Goal: Task Accomplishment & Management: Manage account settings

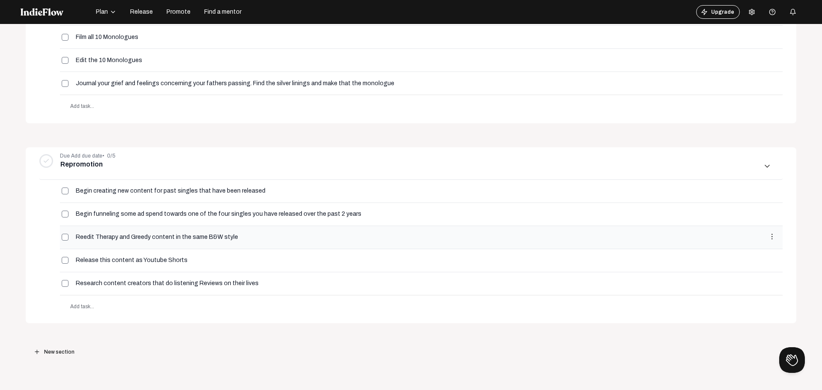
scroll to position [578, 0]
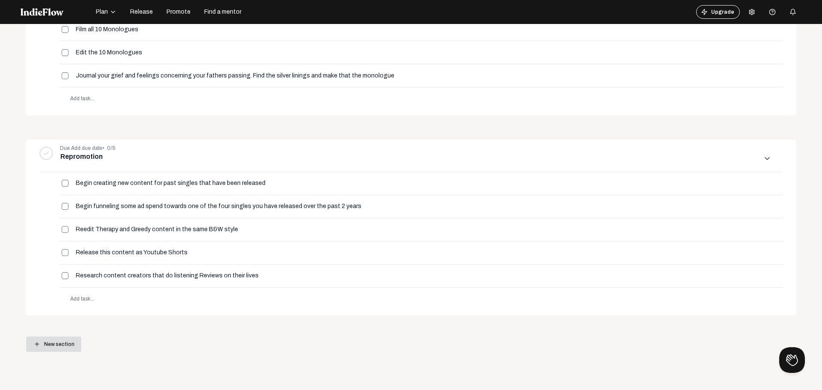
click at [65, 343] on span "New section" at bounding box center [59, 343] width 30 height 15
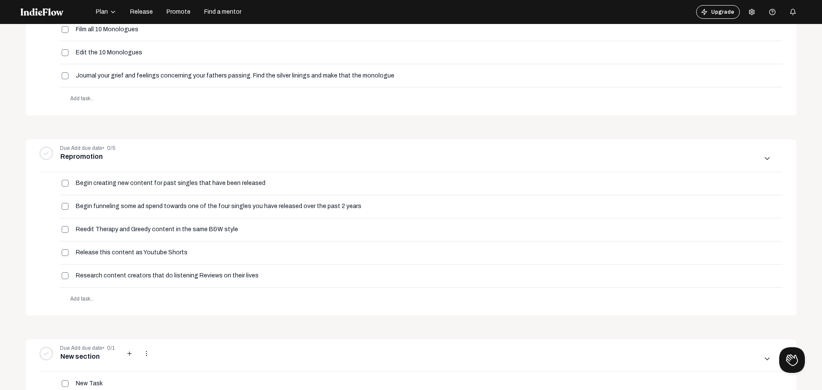
scroll to position [686, 0]
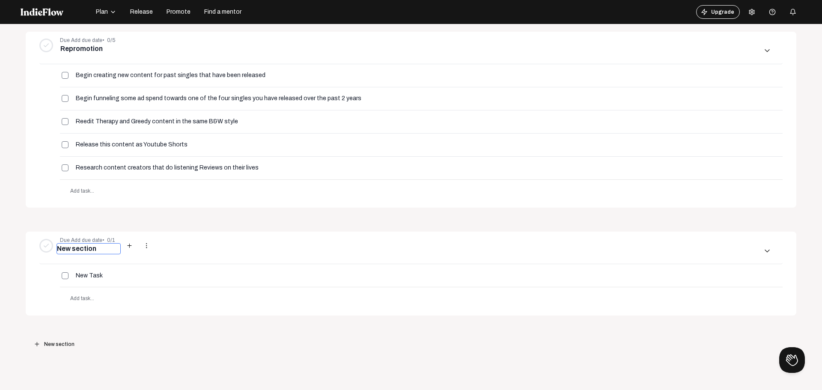
click at [90, 247] on input "New section" at bounding box center [88, 248] width 64 height 11
type input "New Single"
click at [110, 274] on input "New Task" at bounding box center [100, 275] width 51 height 7
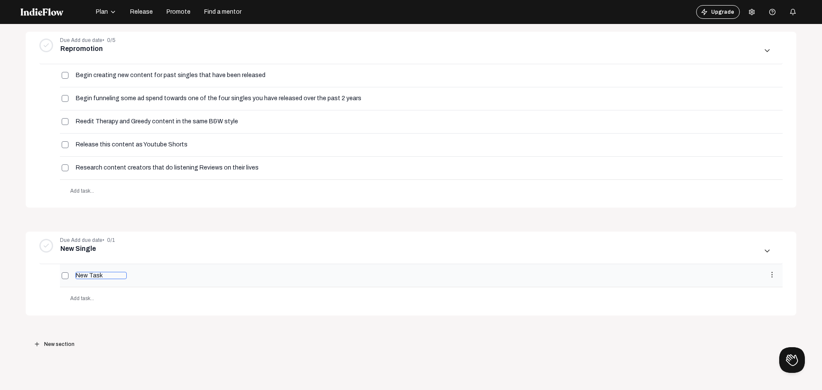
click at [110, 274] on input "New Task" at bounding box center [100, 275] width 51 height 7
type input "Fill out the Venice Master Checklist"
click at [221, 325] on body "Plan Release Promote Find a mentor Upgrade Help center Open menu Projects arrow…" at bounding box center [411, 195] width 822 height 390
click at [768, 275] on mat-icon "more_vert" at bounding box center [772, 275] width 8 height 8
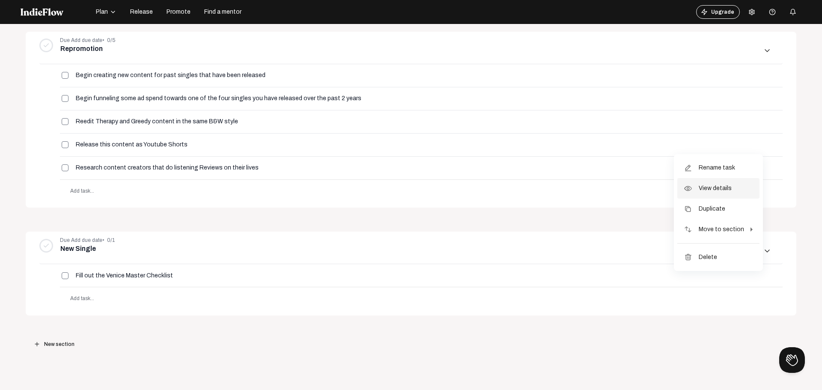
click at [724, 190] on span "View details" at bounding box center [714, 188] width 33 height 21
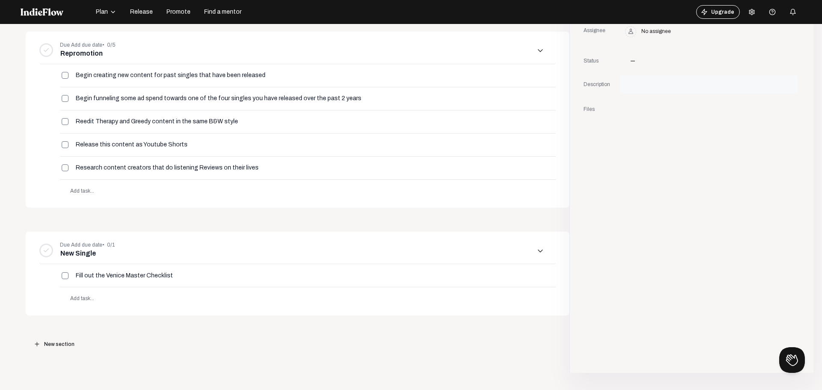
click at [646, 85] on div at bounding box center [698, 84] width 146 height 12
paste div
click at [100, 339] on div "add New section" at bounding box center [297, 343] width 543 height 57
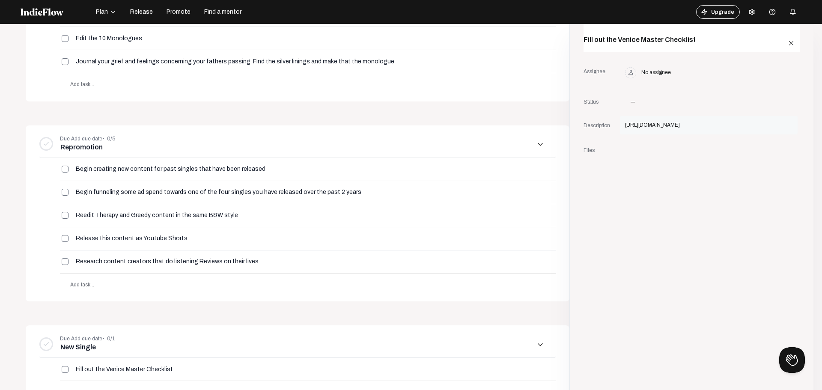
scroll to position [557, 0]
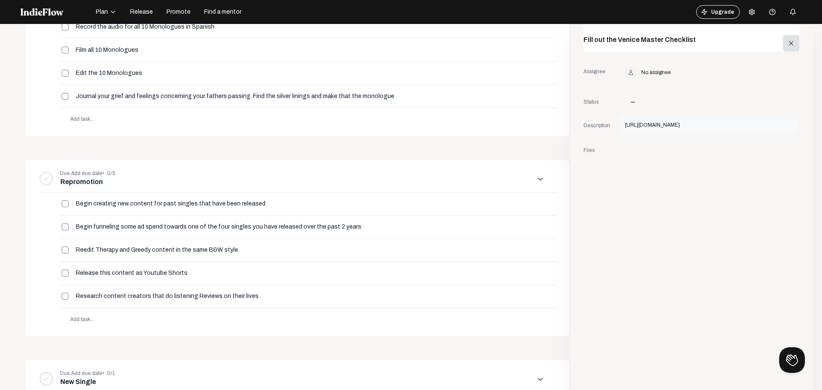
click at [787, 42] on mat-icon "close" at bounding box center [791, 43] width 8 height 8
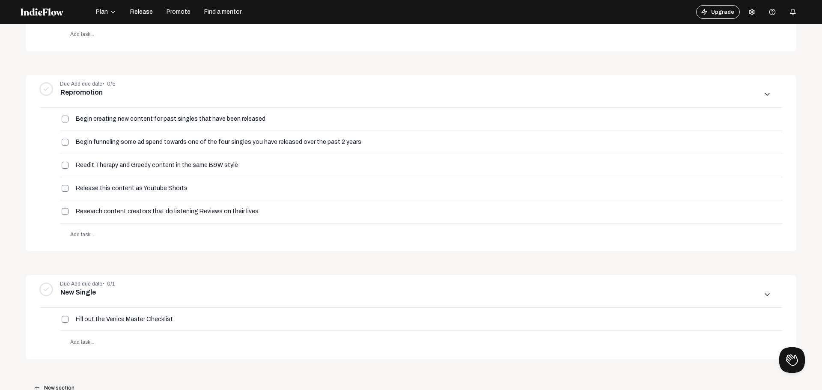
scroll to position [643, 0]
click at [92, 341] on span "Add task..." at bounding box center [82, 341] width 24 height 6
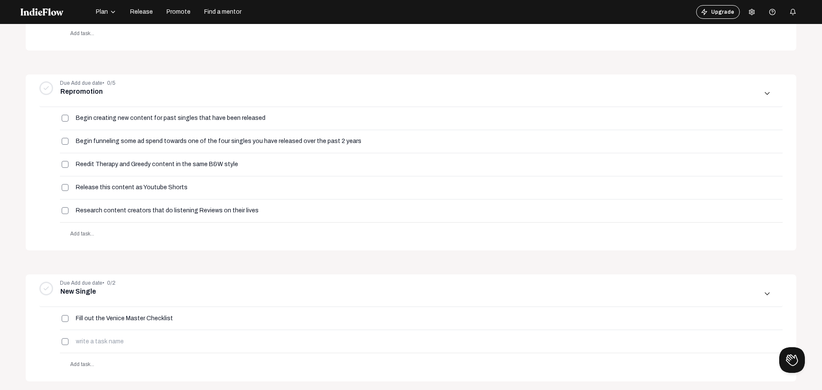
scroll to position [664, 0]
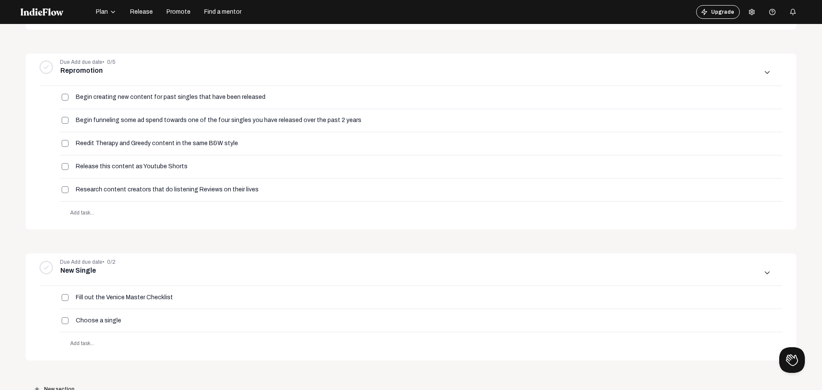
type input "Choose a single"
click at [77, 344] on span "Add task..." at bounding box center [82, 343] width 24 height 6
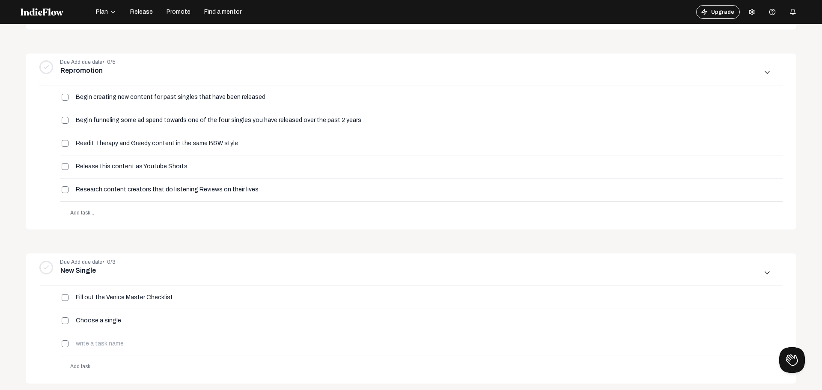
scroll to position [685, 0]
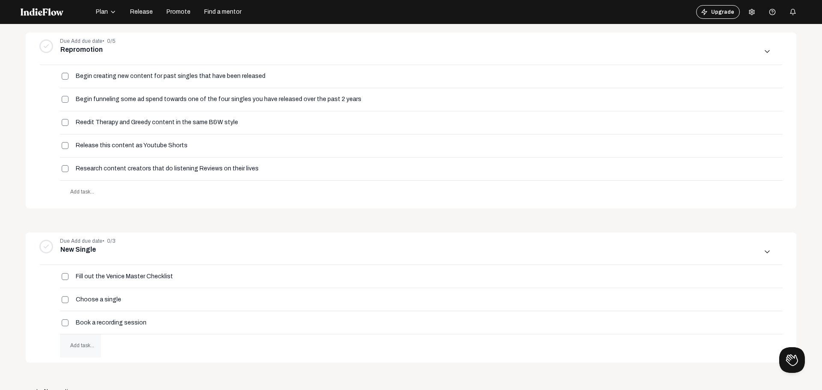
type input "Book a recording session"
click at [77, 344] on span "Add task..." at bounding box center [82, 345] width 24 height 6
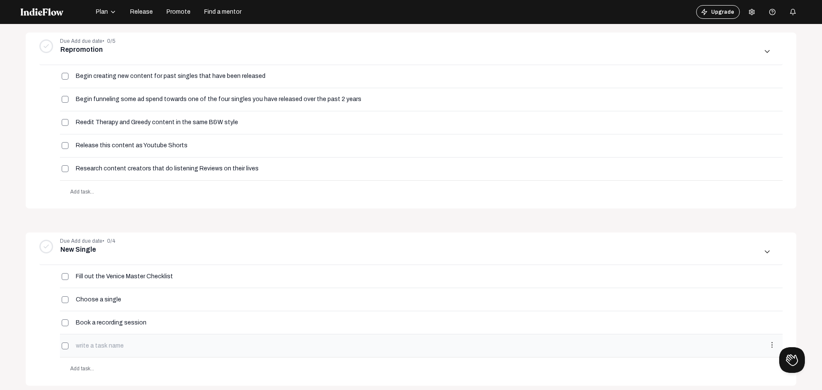
scroll to position [706, 0]
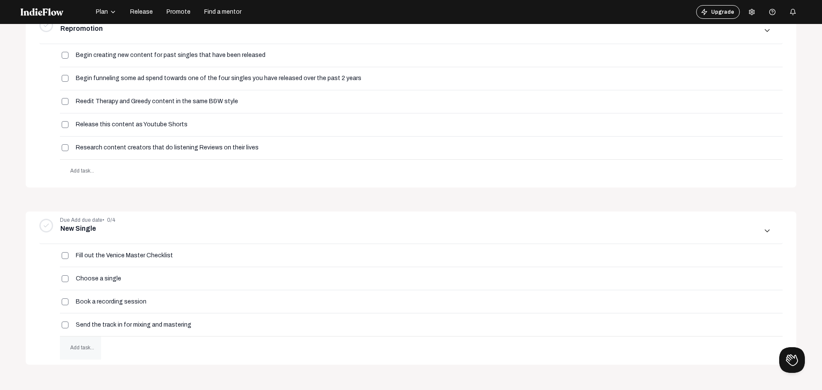
type input "Send the track in for mixing and mastering"
click at [90, 352] on span "Add task..." at bounding box center [80, 347] width 41 height 23
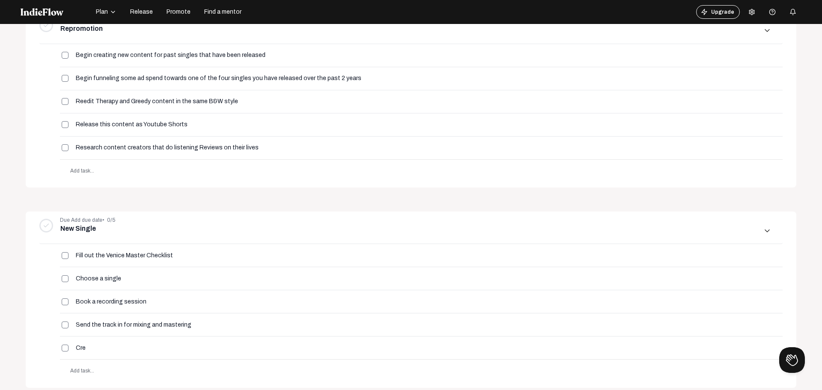
scroll to position [727, 0]
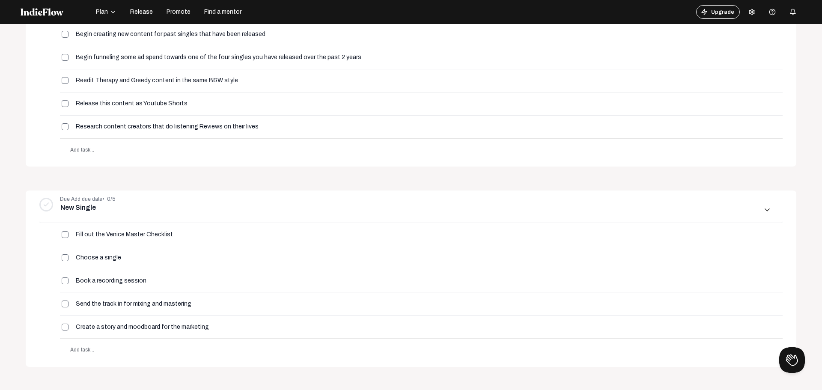
type input "Create a story and moodboard for the marketing"
click at [90, 352] on span "Add task..." at bounding box center [82, 350] width 24 height 6
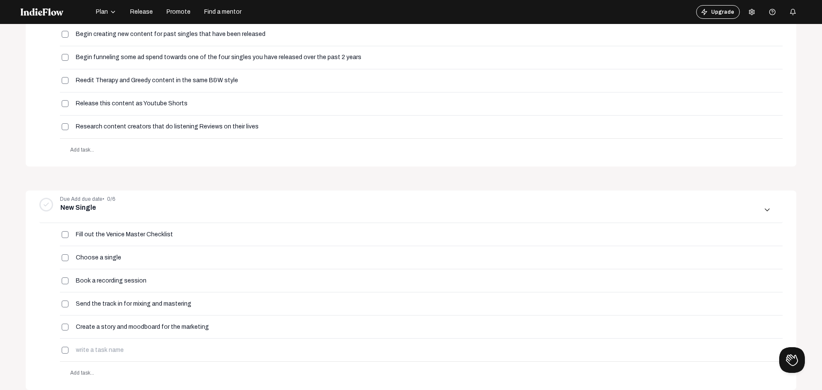
scroll to position [748, 0]
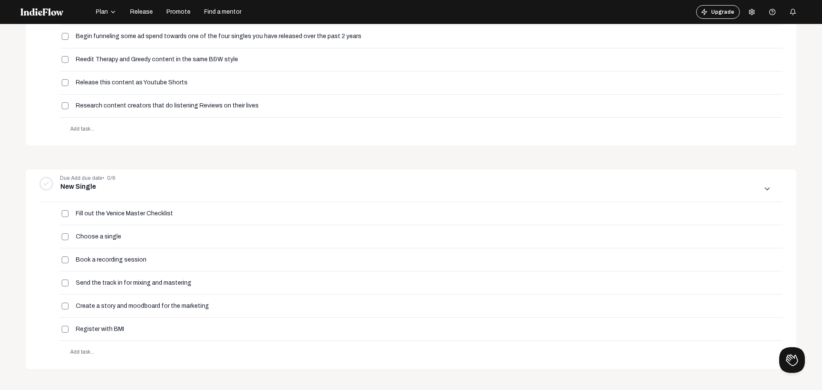
type input "Register with BMI"
drag, startPoint x: 90, startPoint y: 352, endPoint x: 15, endPoint y: 312, distance: 84.8
click at [15, 312] on div "Open menu Projects arrow_forward_ios Releasing [point in time] 0% progress [DAT…" at bounding box center [411, 195] width 822 height 390
click at [90, 352] on span "Add task..." at bounding box center [82, 352] width 24 height 6
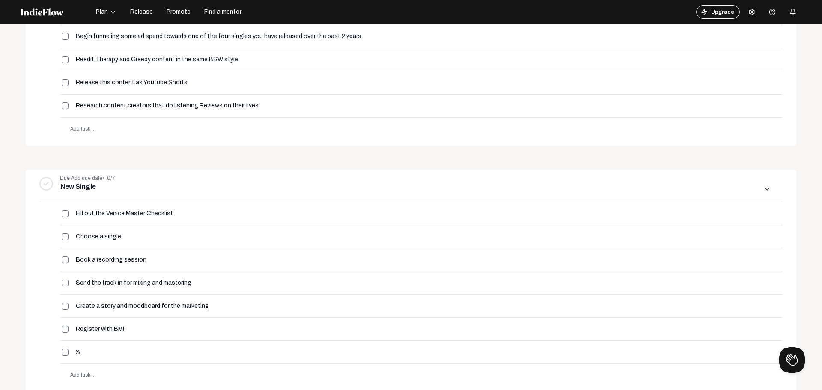
scroll to position [769, 0]
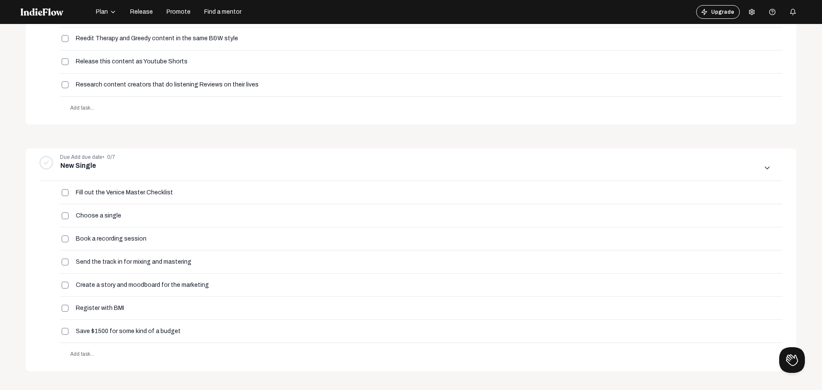
type input "Save $1500 for some kind of a budget"
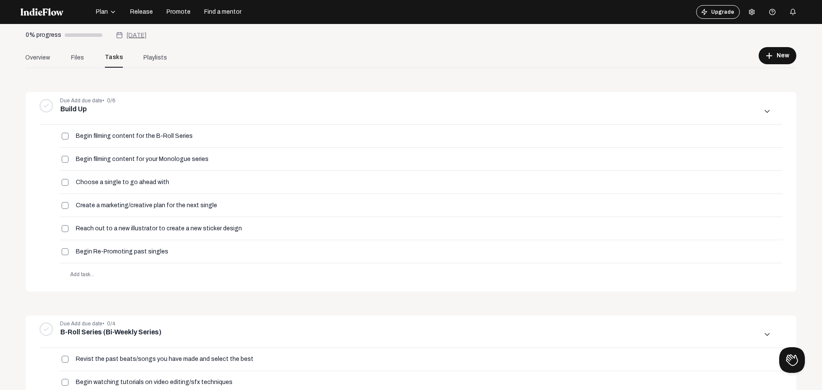
scroll to position [0, 0]
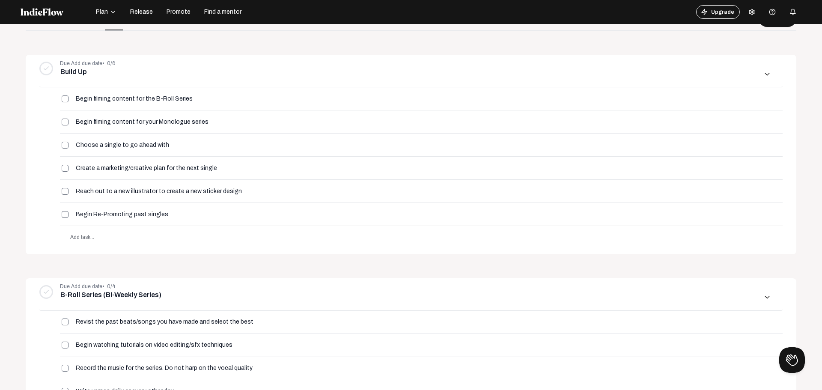
scroll to position [54, 0]
